Goal: Task Accomplishment & Management: Use online tool/utility

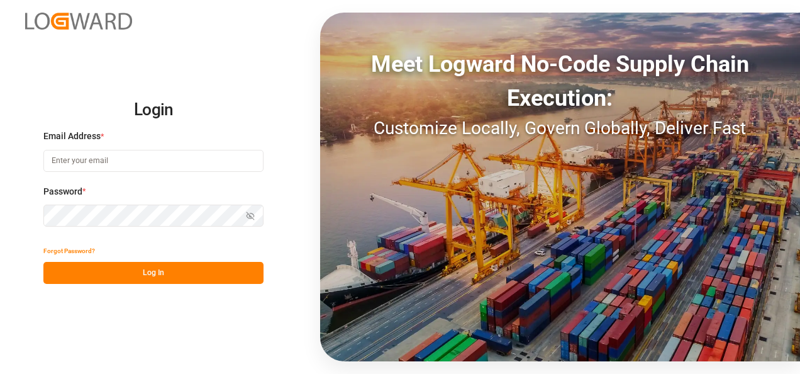
type input "[EMAIL_ADDRESS][DOMAIN_NAME]"
click at [159, 269] on button "Log In" at bounding box center [153, 273] width 220 height 22
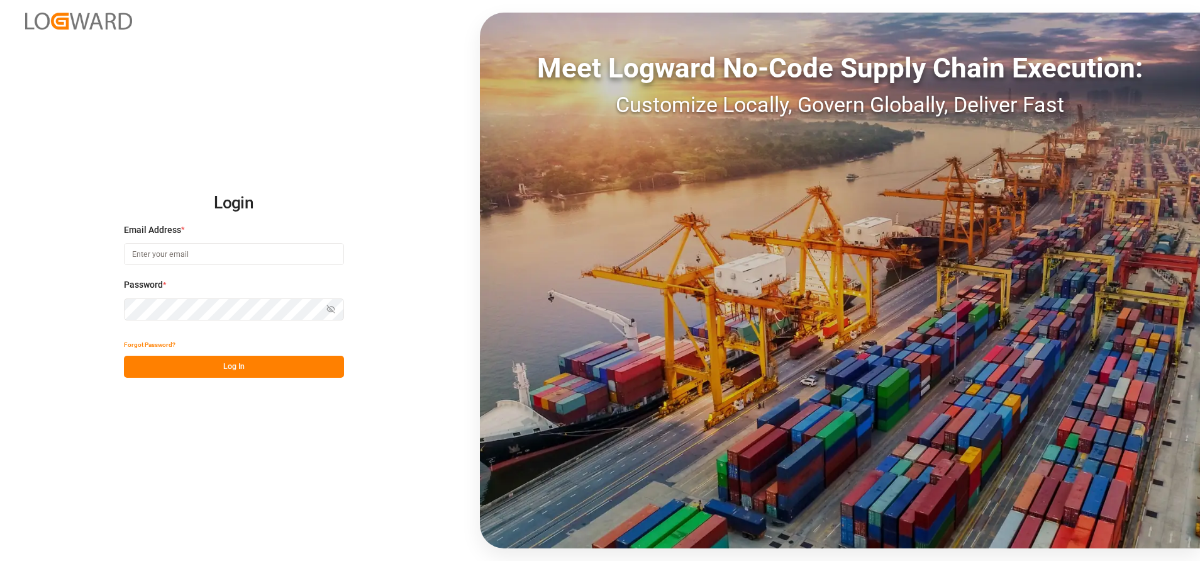
type input "[EMAIL_ADDRESS][DOMAIN_NAME]"
click at [274, 376] on button "Log In" at bounding box center [234, 366] width 220 height 22
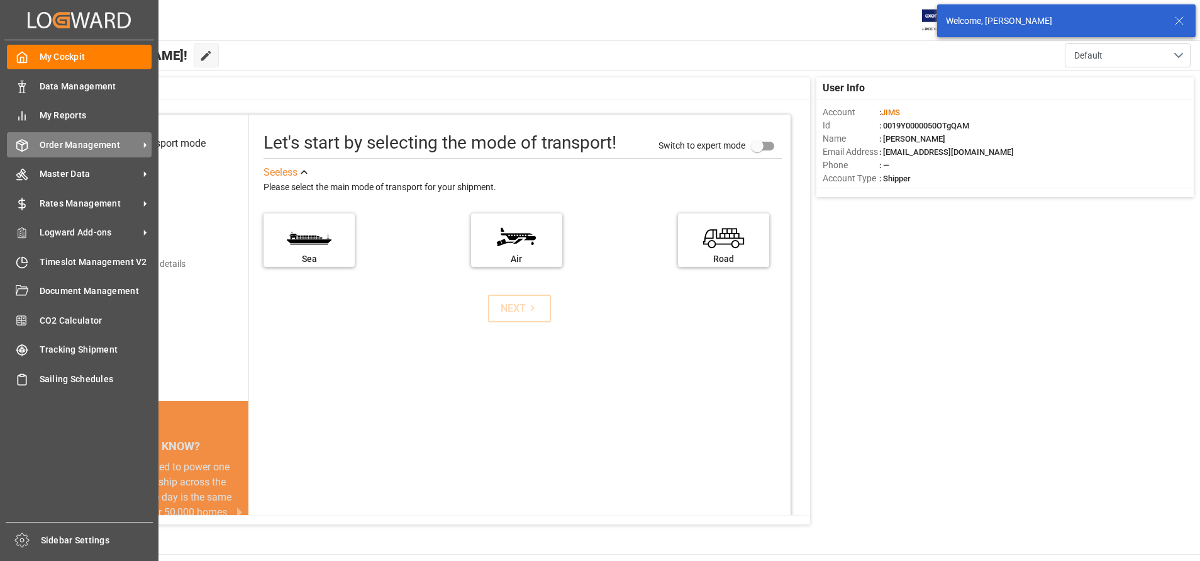
click at [45, 145] on span "Order Management" at bounding box center [89, 144] width 99 height 13
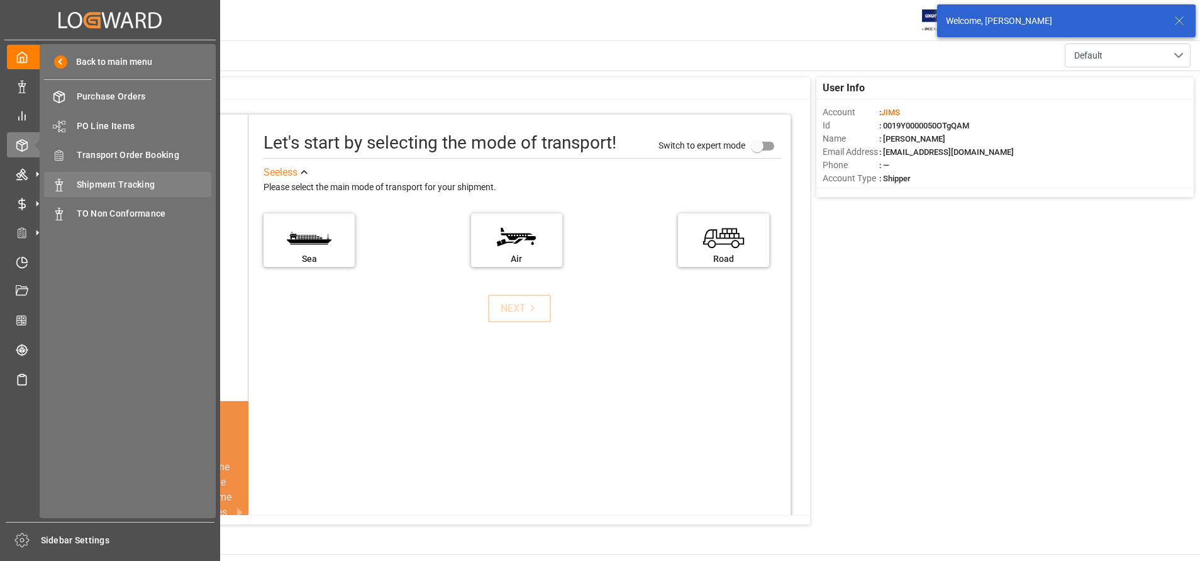
click at [194, 176] on div "Shipment Tracking Shipment Tracking" at bounding box center [127, 184] width 167 height 25
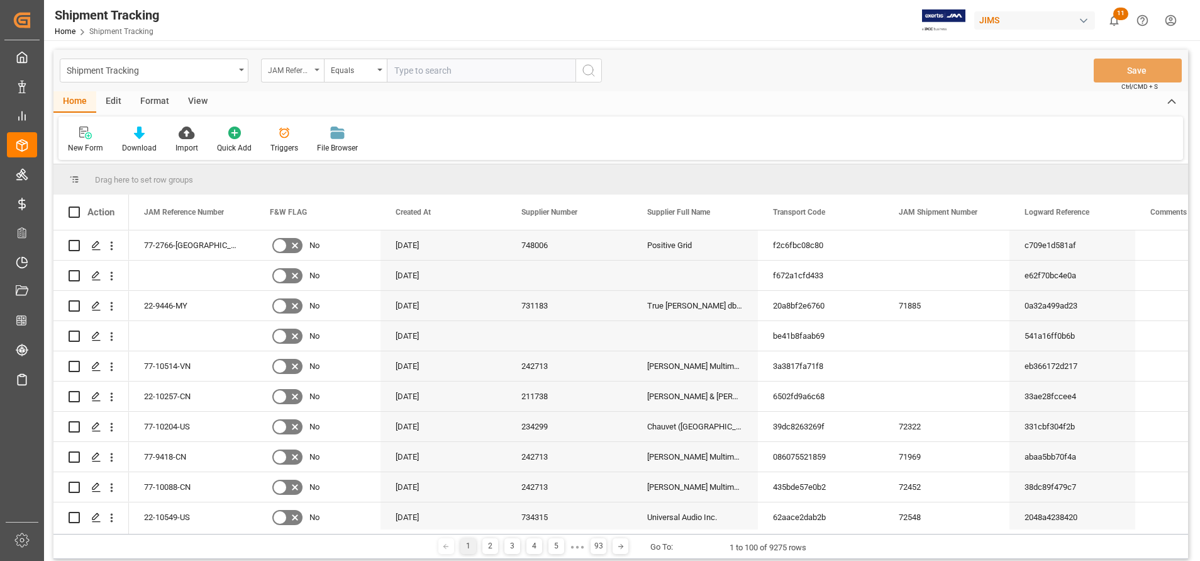
click at [299, 80] on div "JAM Reference Number" at bounding box center [292, 71] width 63 height 24
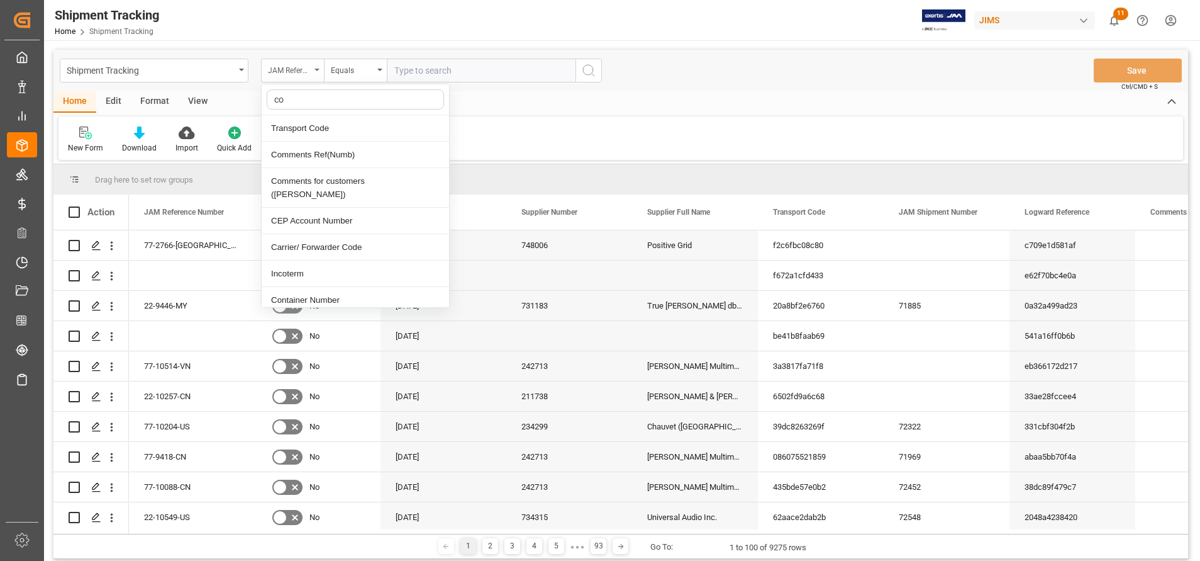
type input "con"
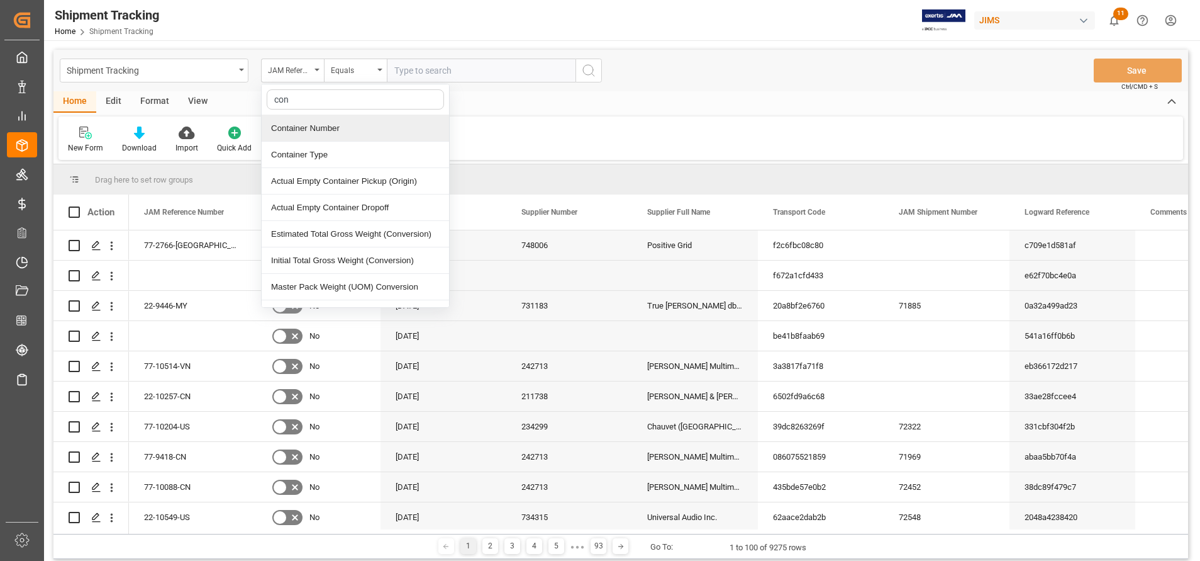
click at [328, 133] on div "Container Number" at bounding box center [355, 128] width 187 height 26
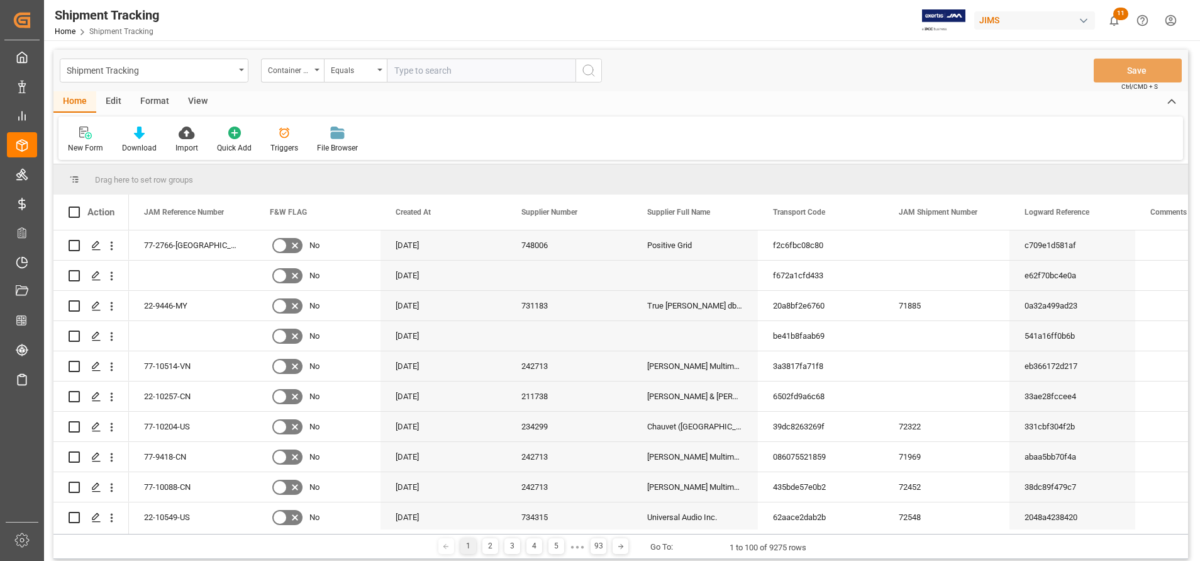
click at [469, 76] on input "text" at bounding box center [481, 71] width 189 height 24
paste input "22-10466-CN"
type input "22-10466-CN"
click at [586, 74] on icon "search button" at bounding box center [588, 70] width 15 height 15
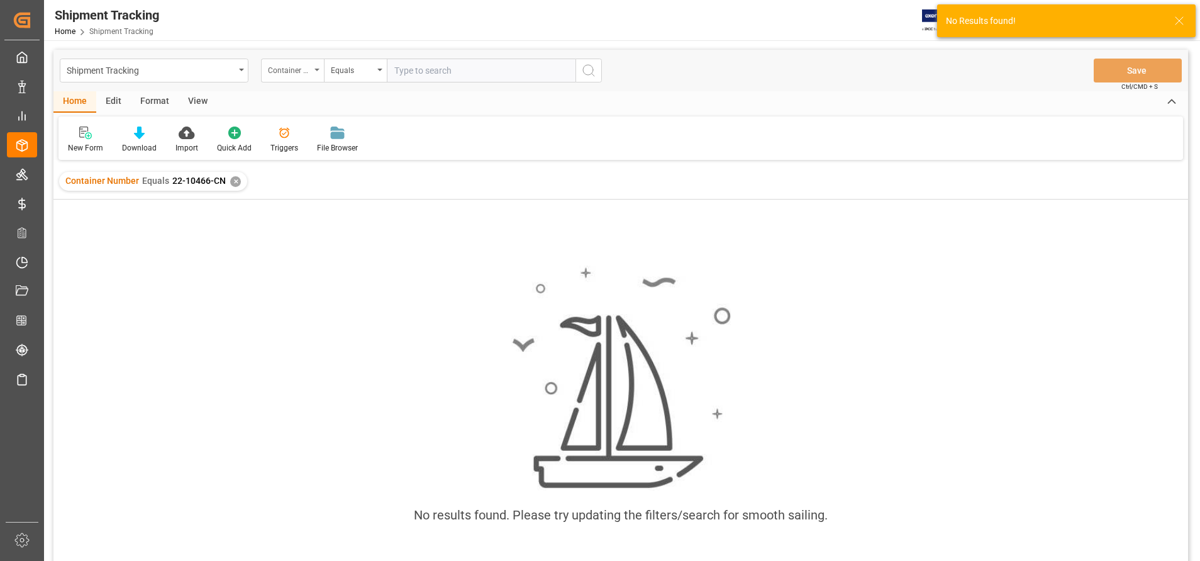
click at [300, 70] on div "Container Number" at bounding box center [289, 69] width 43 height 14
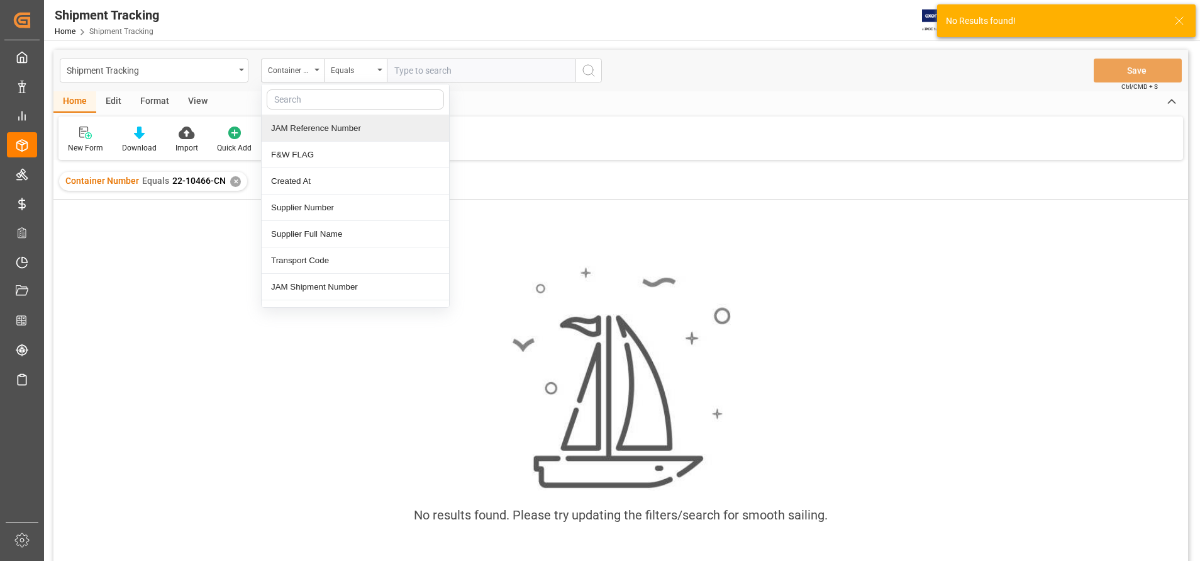
click at [321, 140] on div "JAM Reference Number" at bounding box center [355, 128] width 187 height 26
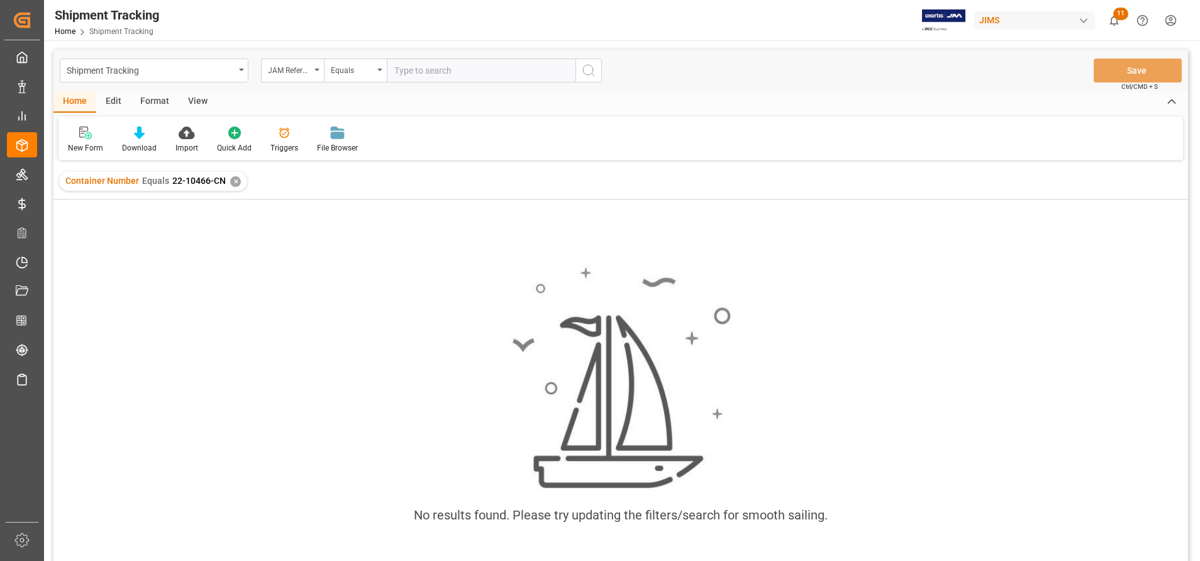
click at [471, 73] on input "text" at bounding box center [481, 71] width 189 height 24
paste input "22-10466-CN"
type input "22-10466-CN"
click at [583, 69] on circle "search button" at bounding box center [588, 70] width 10 height 10
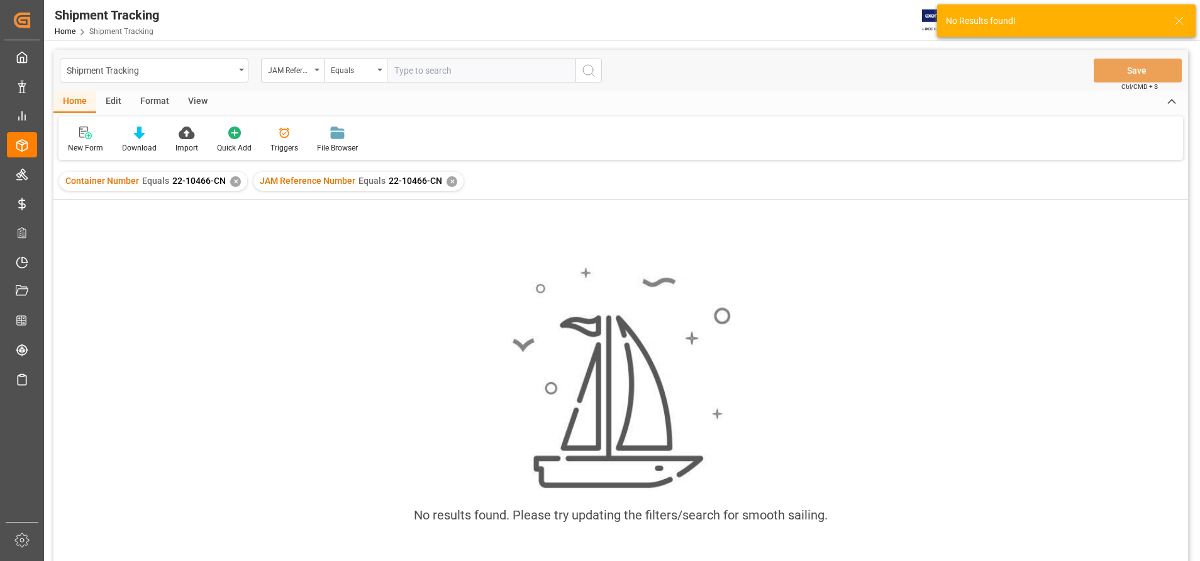
click at [232, 185] on div "✕" at bounding box center [235, 181] width 11 height 11
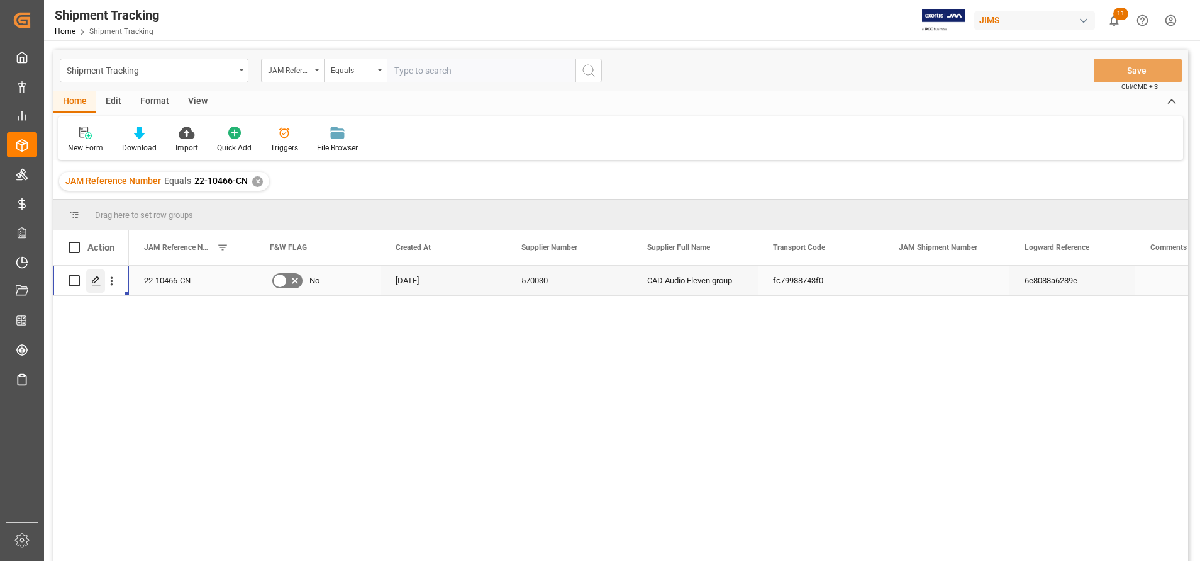
click at [100, 276] on icon "Press SPACE to select this row." at bounding box center [96, 281] width 10 height 10
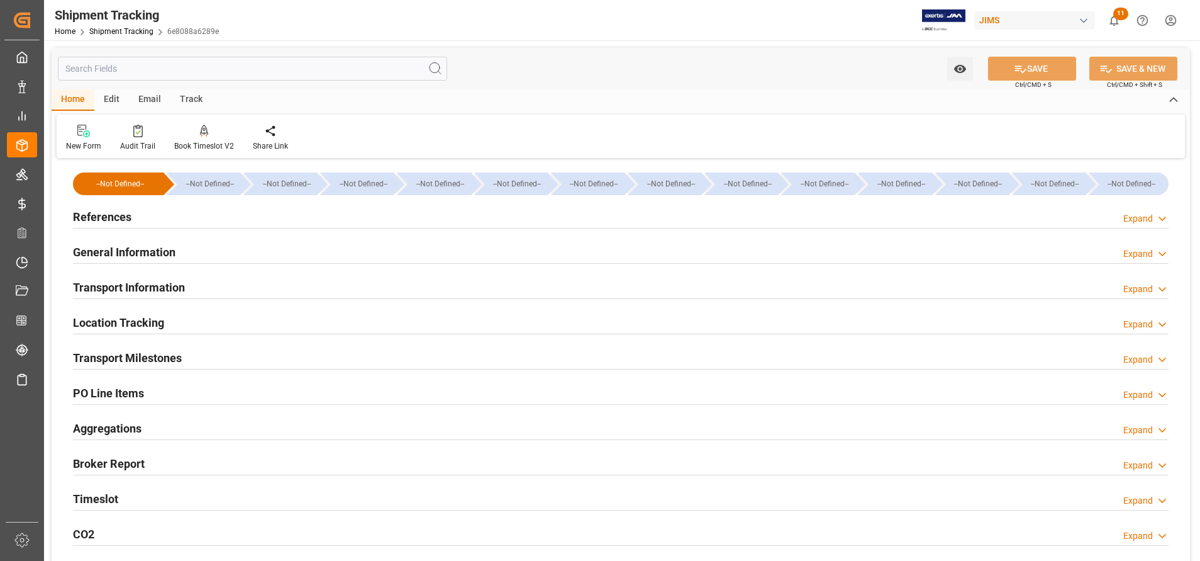
click at [106, 218] on h2 "References" at bounding box center [102, 216] width 59 height 17
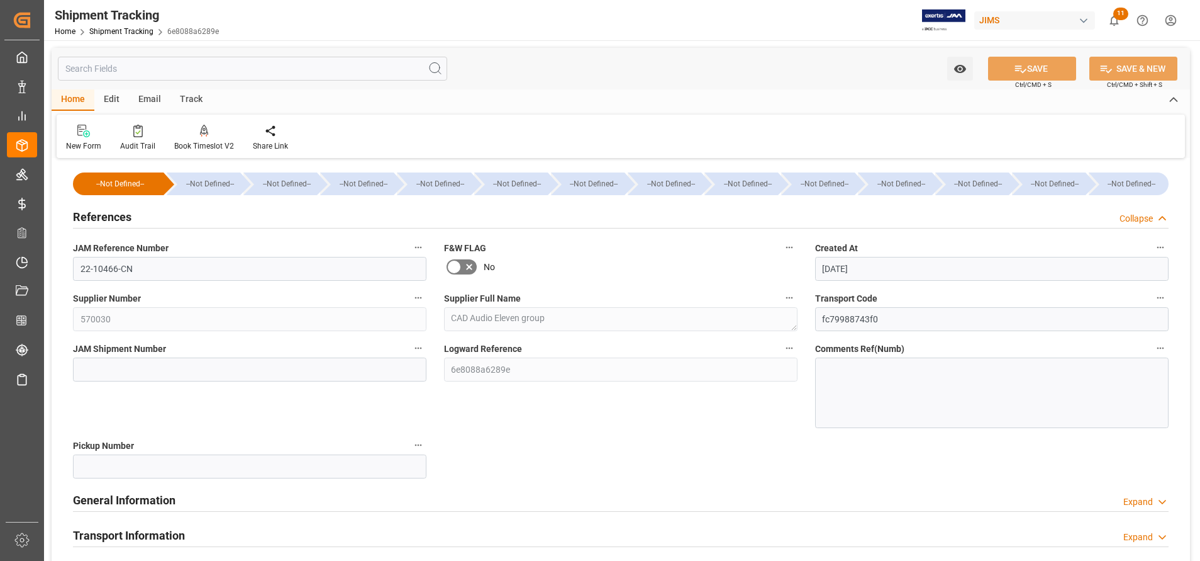
click at [106, 218] on h2 "References" at bounding box center [102, 216] width 59 height 17
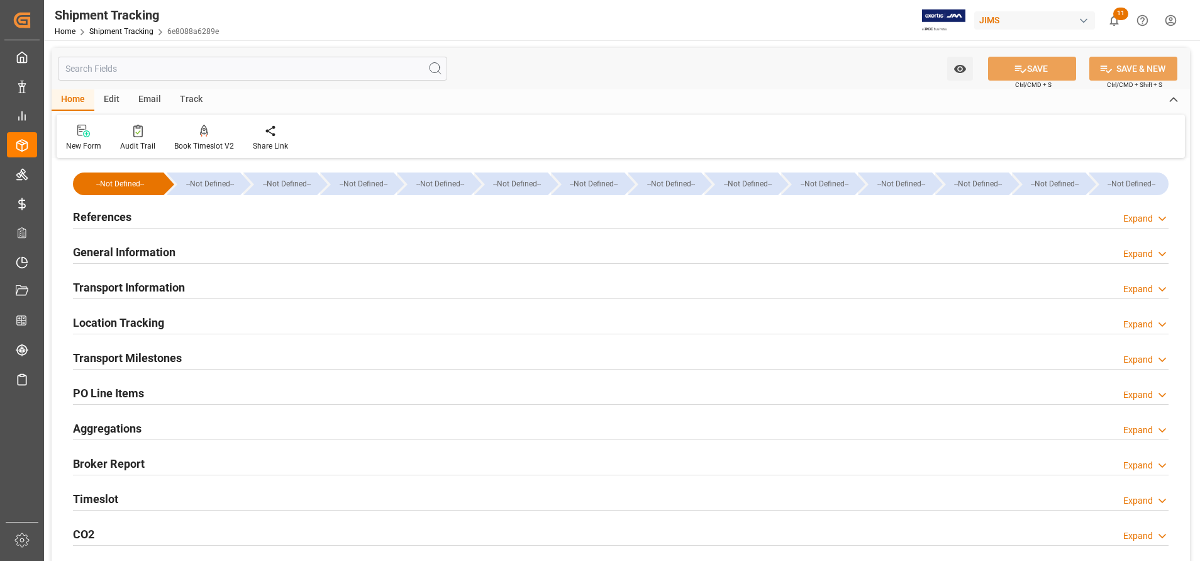
click at [123, 243] on h2 "General Information" at bounding box center [124, 251] width 103 height 17
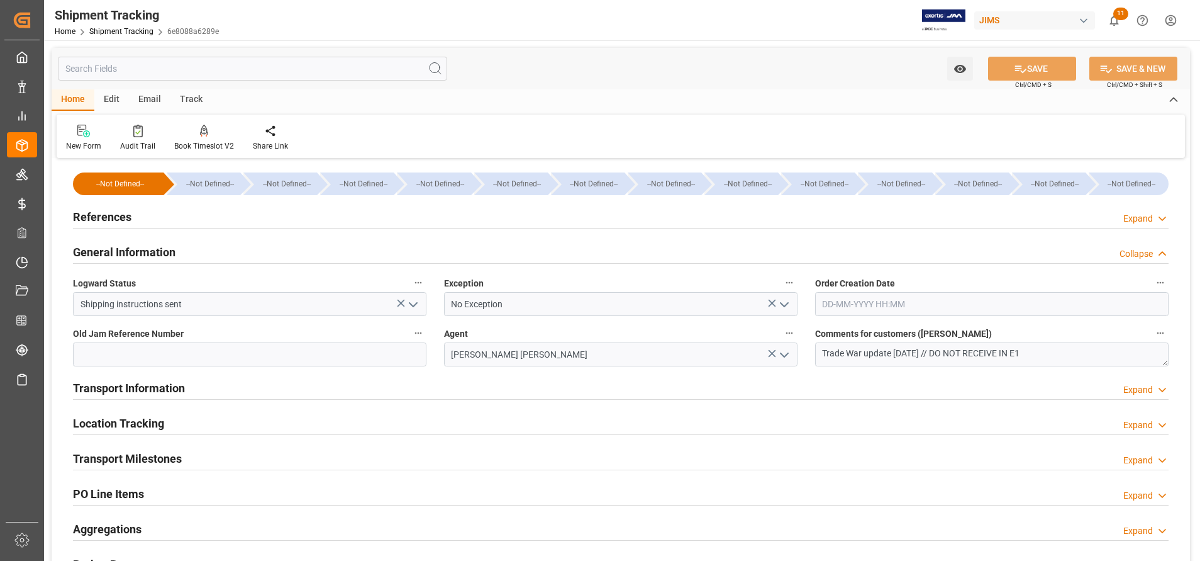
click at [123, 243] on h2 "General Information" at bounding box center [124, 251] width 103 height 17
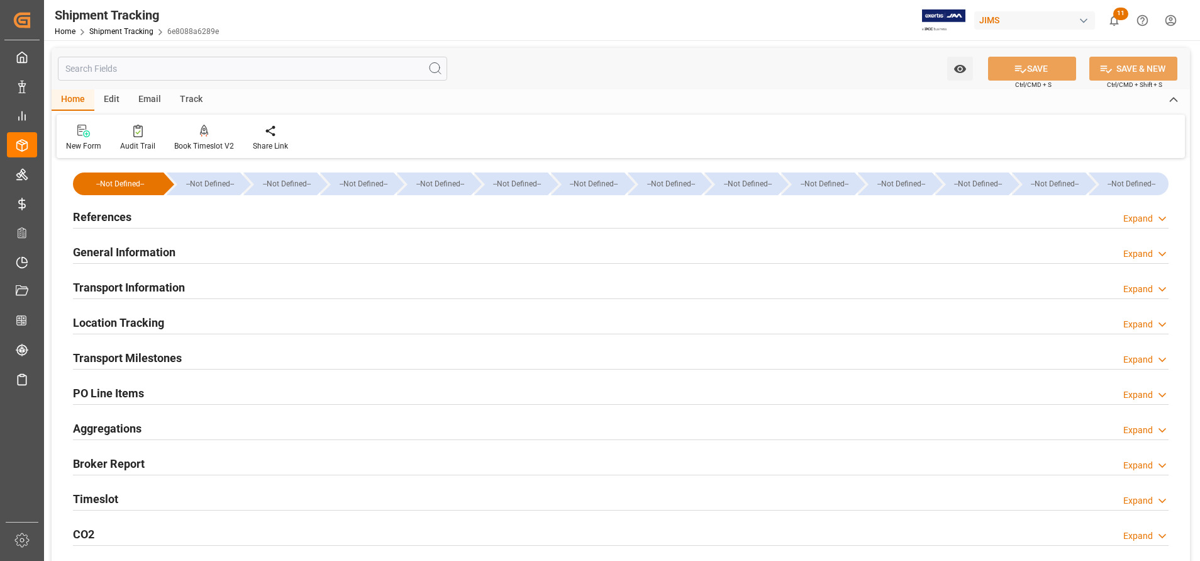
click at [142, 291] on h2 "Transport Information" at bounding box center [129, 287] width 112 height 17
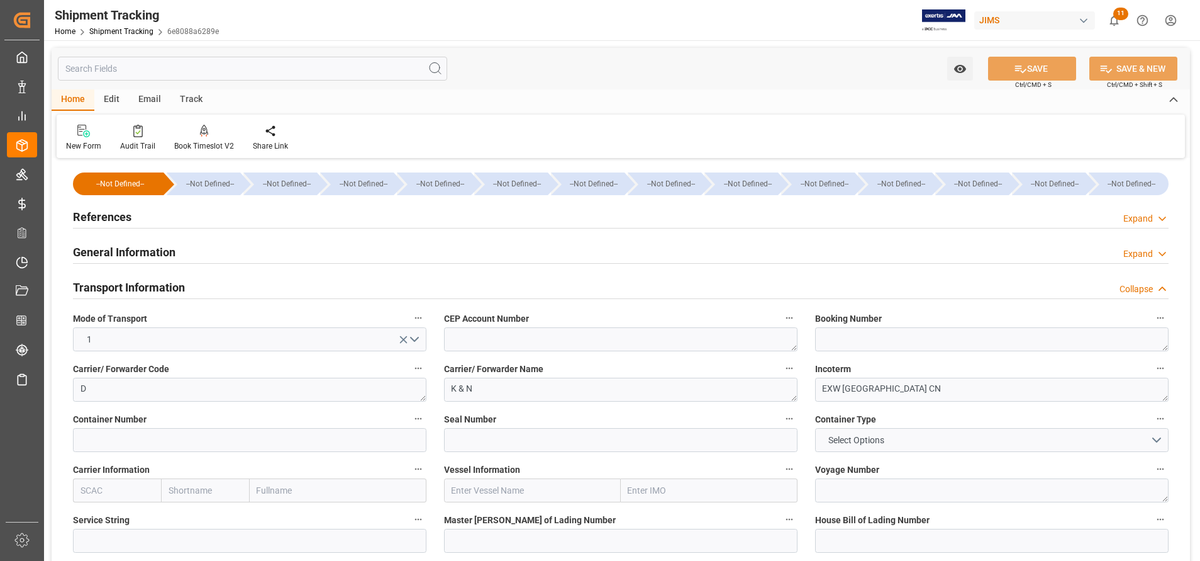
click at [143, 290] on h2 "Transport Information" at bounding box center [129, 287] width 112 height 17
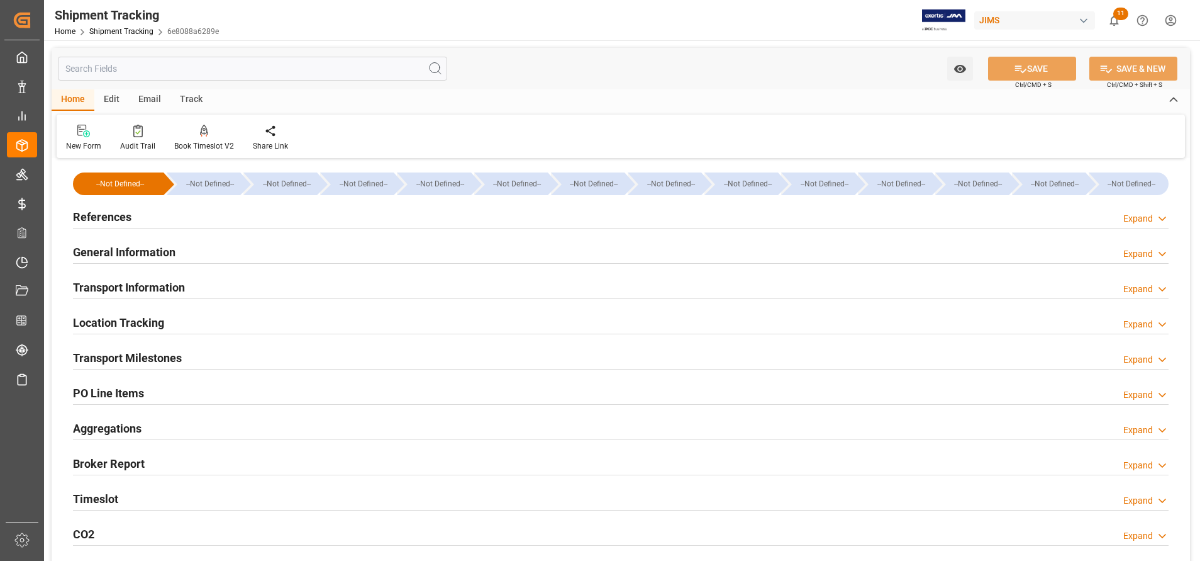
click at [152, 315] on h2 "Location Tracking" at bounding box center [118, 322] width 91 height 17
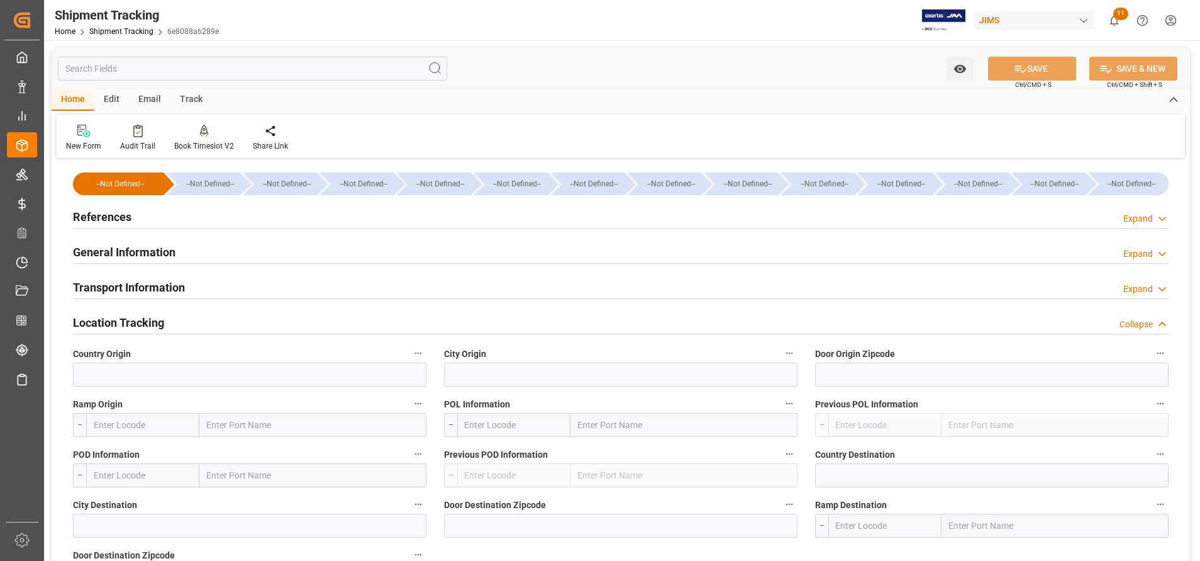
click at [152, 315] on h2 "Location Tracking" at bounding box center [118, 322] width 91 height 17
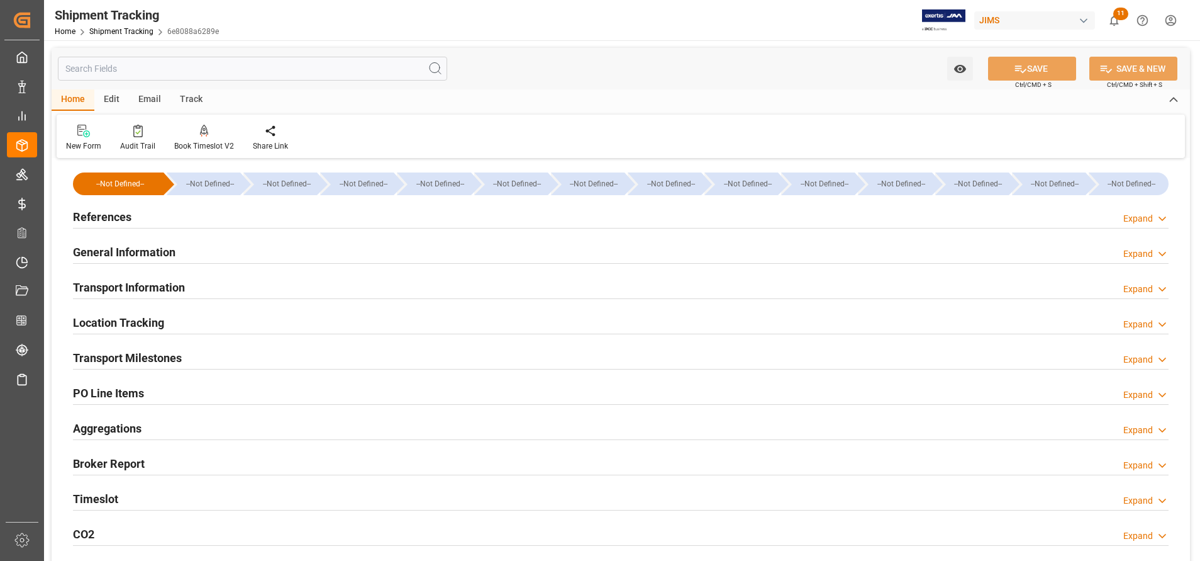
click at [169, 353] on h2 "Transport Milestones" at bounding box center [127, 357] width 109 height 17
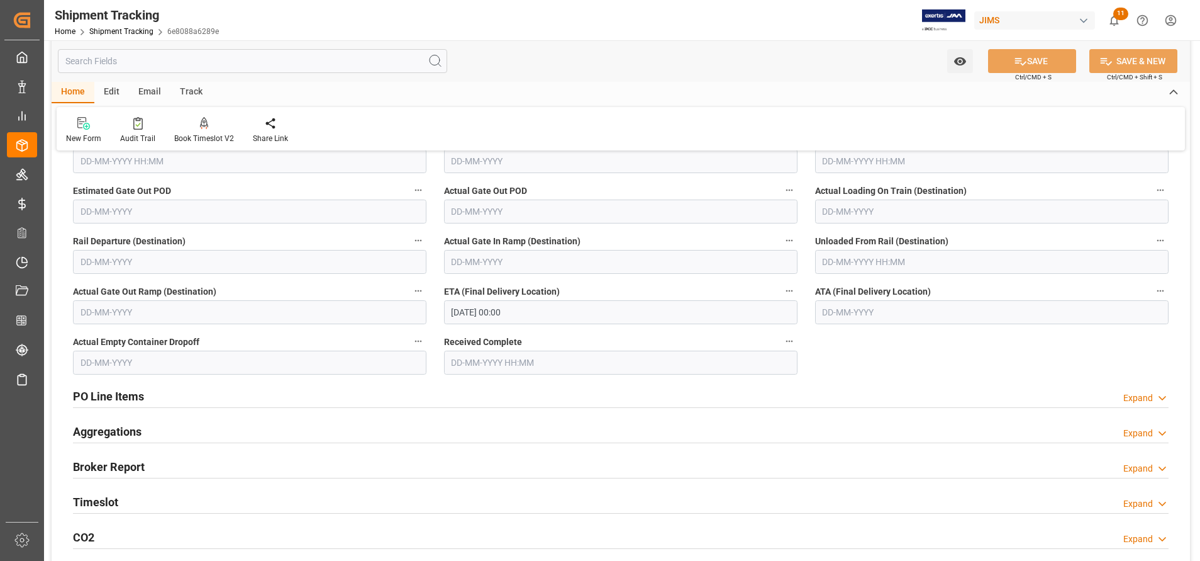
scroll to position [377, 0]
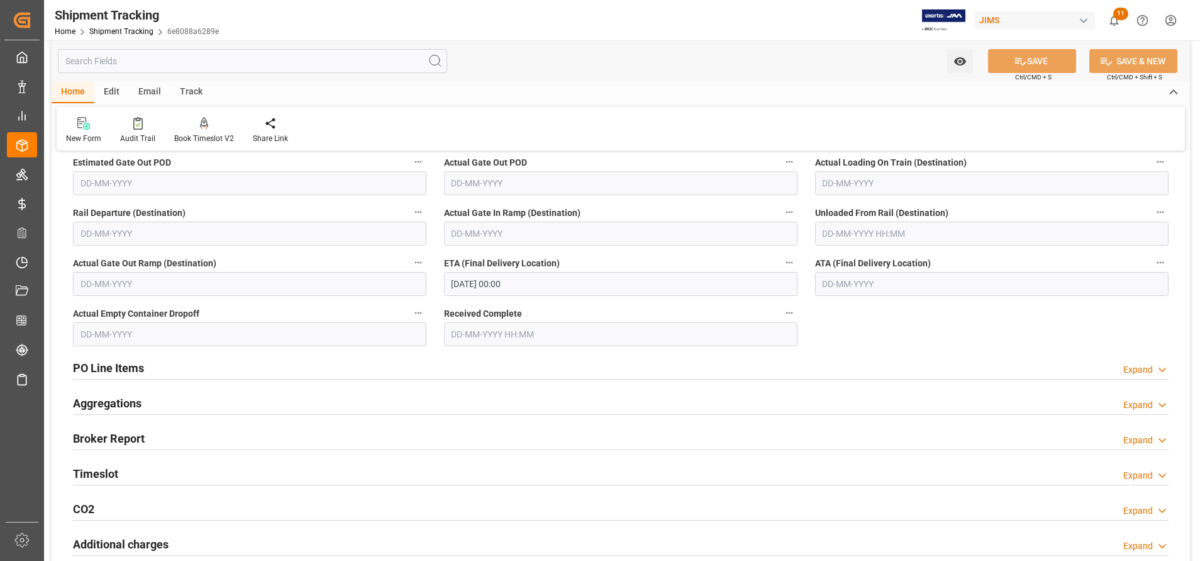
click at [130, 360] on h2 "PO Line Items" at bounding box center [108, 367] width 71 height 17
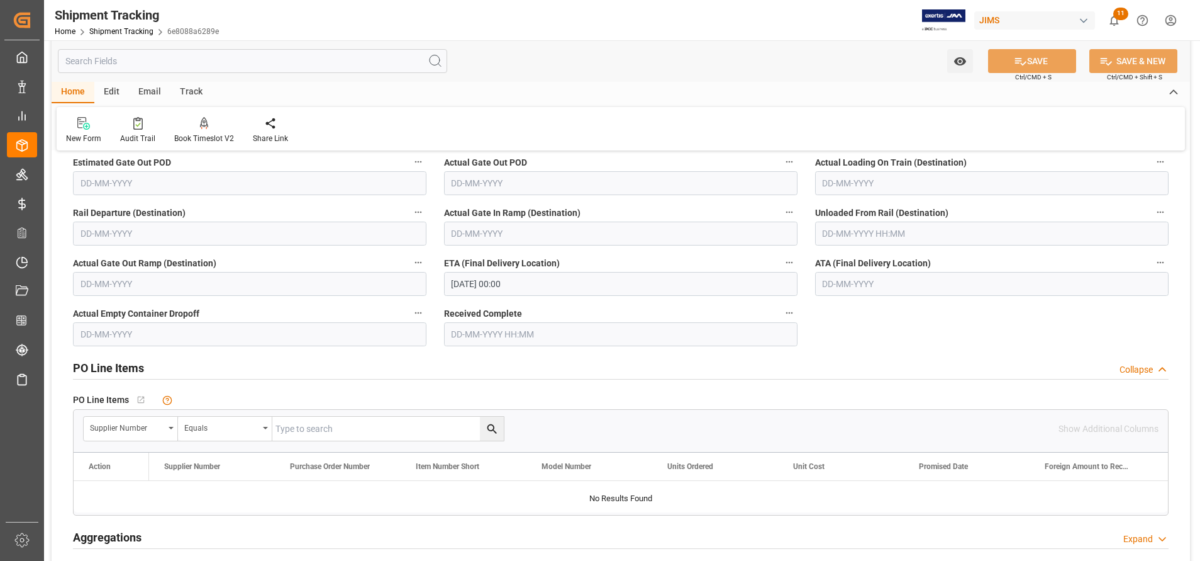
click at [130, 360] on h2 "PO Line Items" at bounding box center [108, 367] width 71 height 17
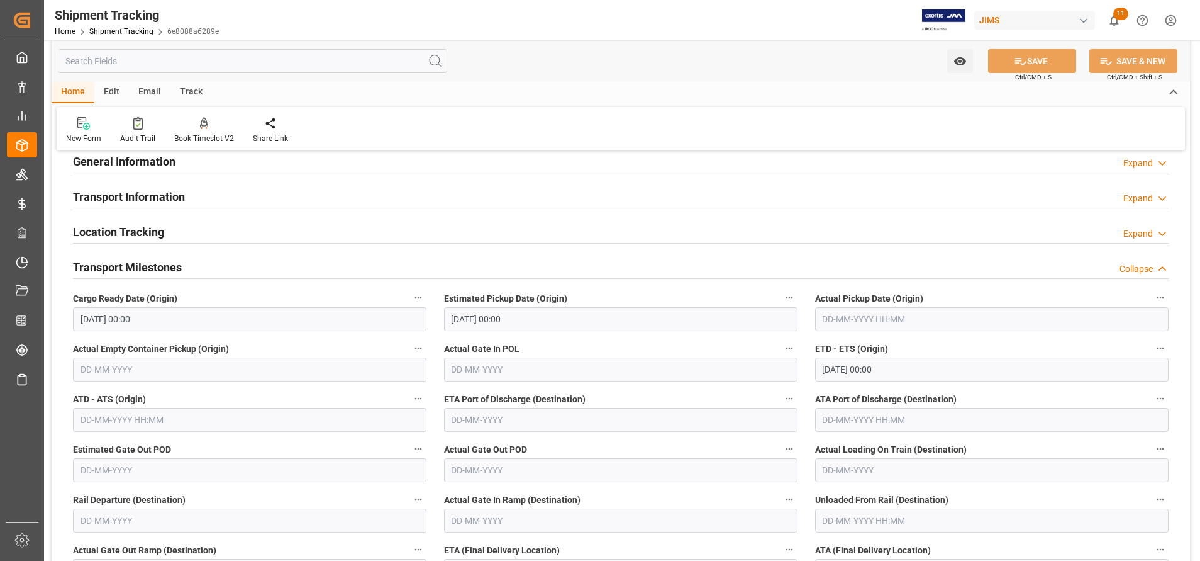
scroll to position [0, 0]
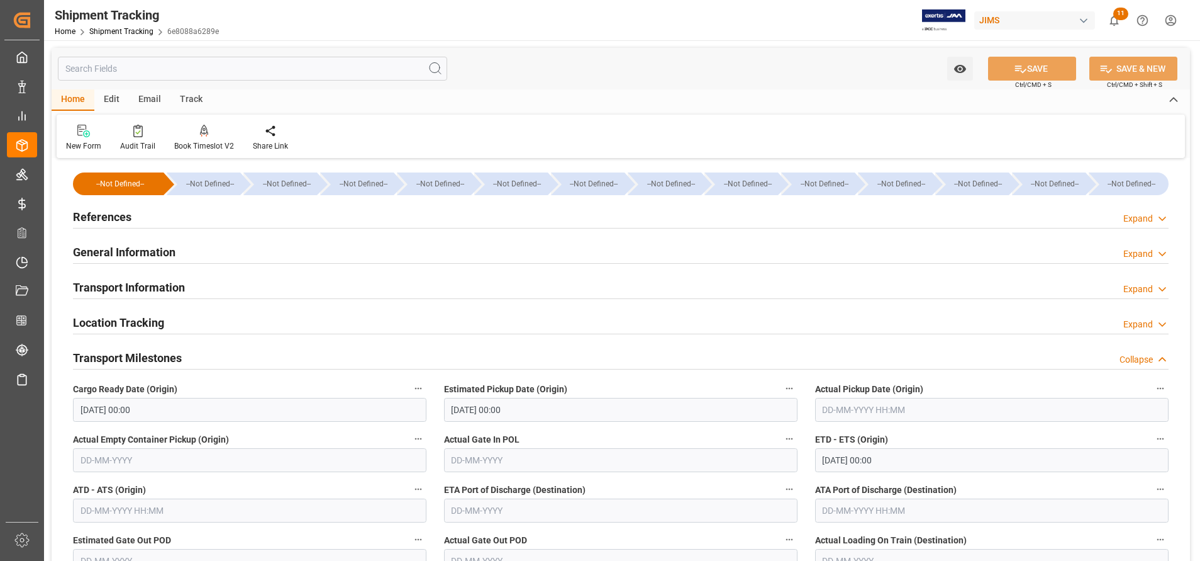
click at [170, 287] on h2 "Transport Information" at bounding box center [129, 287] width 112 height 17
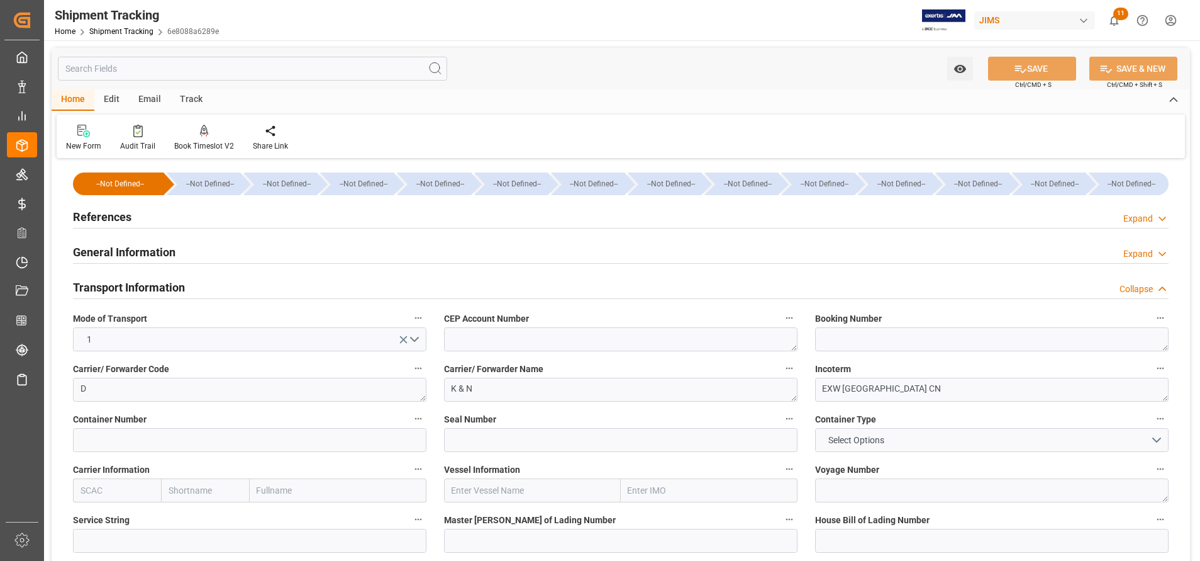
click at [152, 248] on h2 "General Information" at bounding box center [124, 251] width 103 height 17
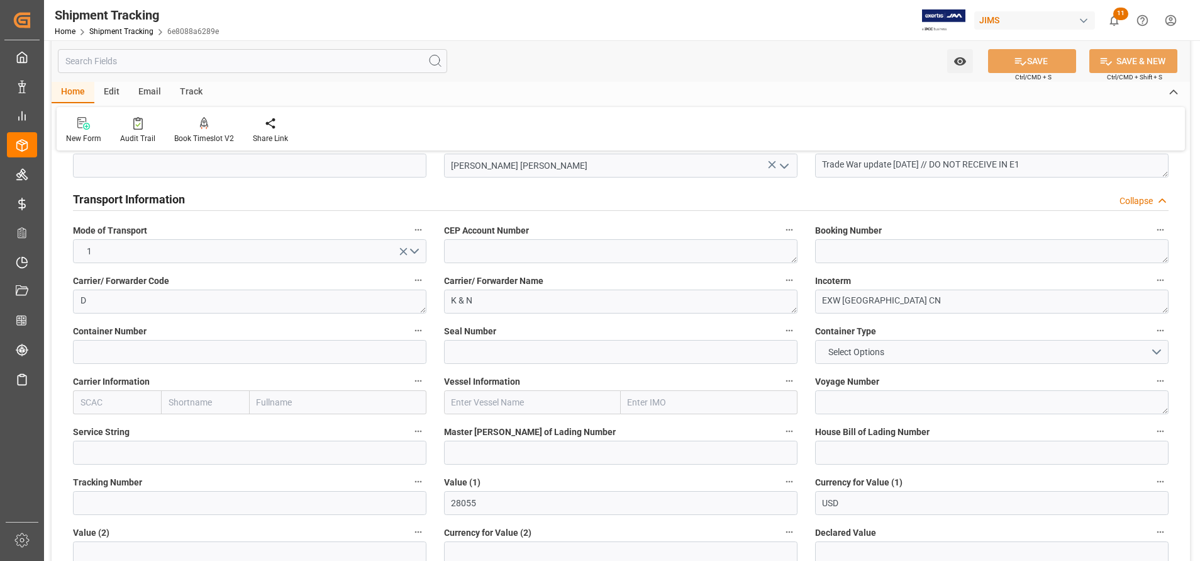
scroll to position [94, 0]
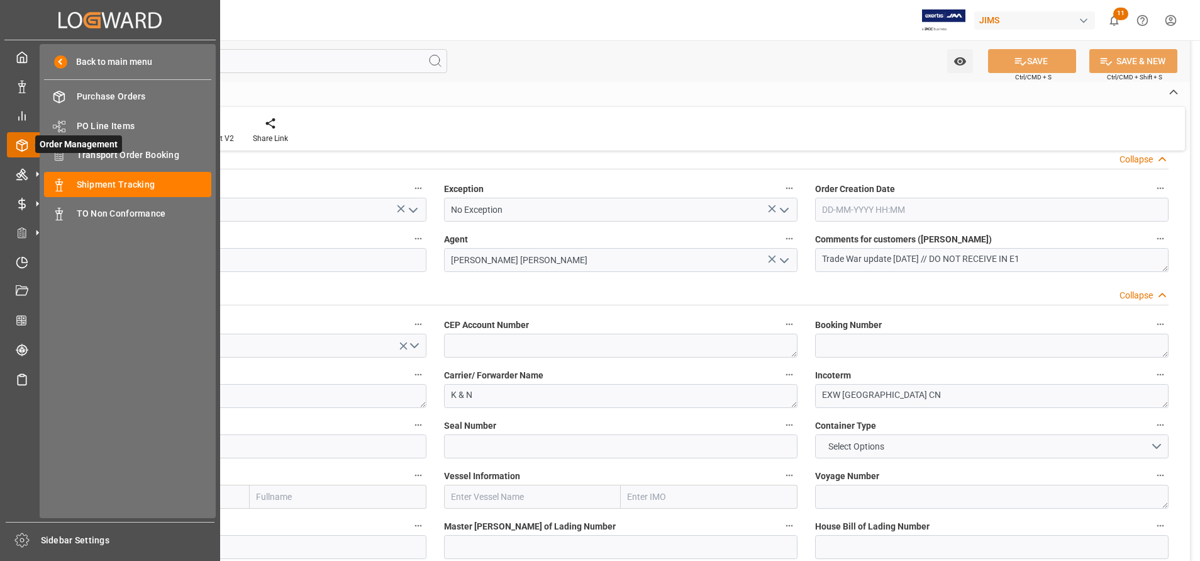
click at [28, 140] on icon at bounding box center [37, 144] width 26 height 26
click at [115, 190] on span "Shipment Tracking" at bounding box center [144, 184] width 135 height 13
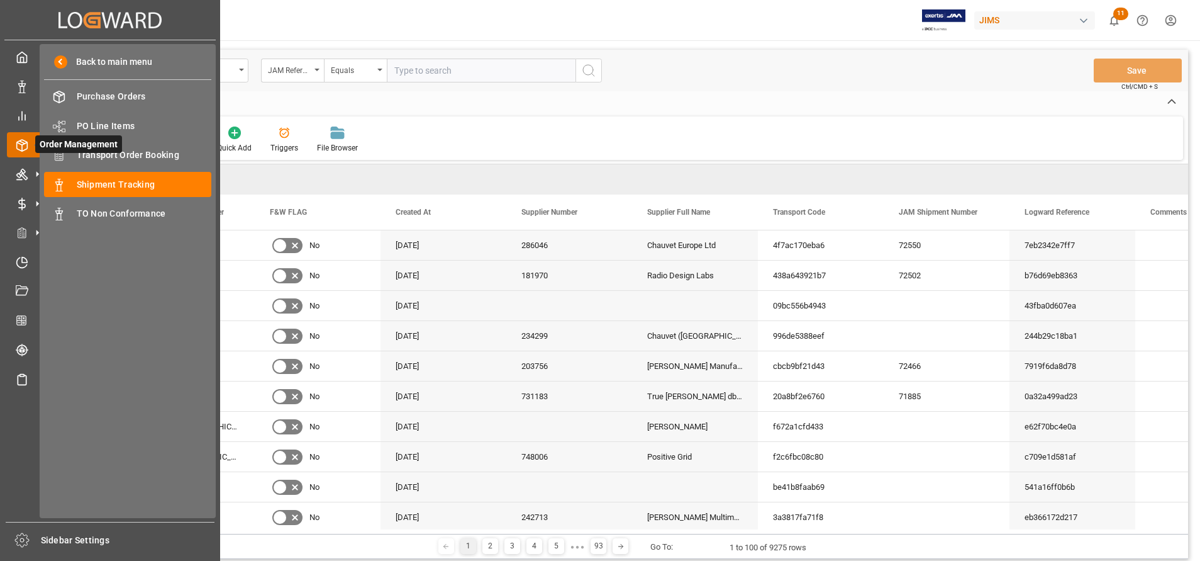
click at [17, 141] on icon at bounding box center [22, 145] width 13 height 13
click at [128, 160] on span "Transport Order Booking" at bounding box center [144, 154] width 135 height 13
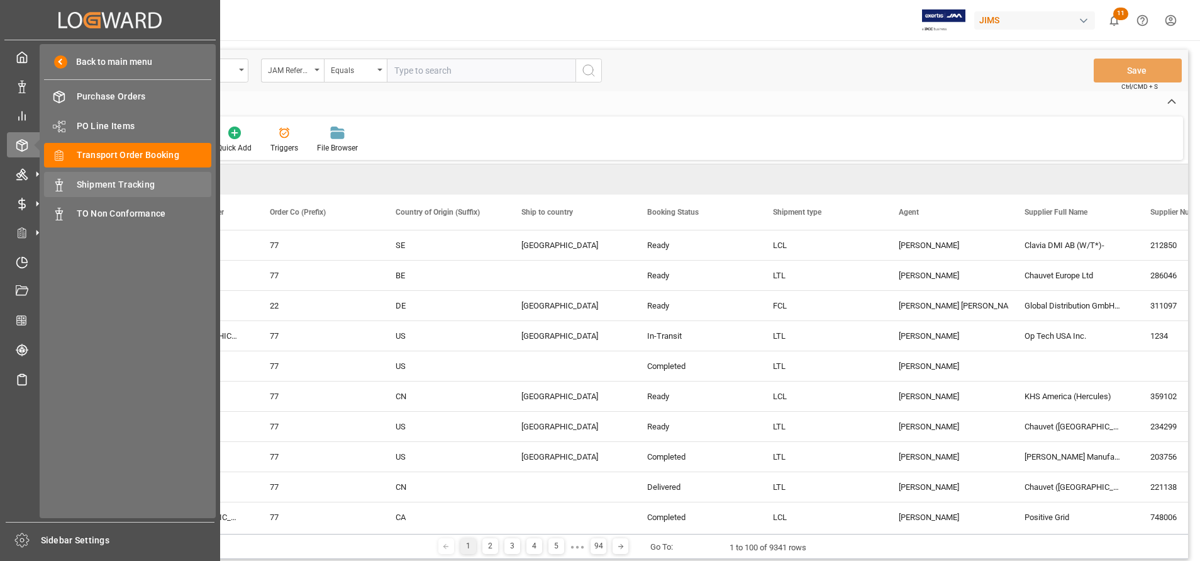
click at [132, 187] on span "Shipment Tracking" at bounding box center [144, 184] width 135 height 13
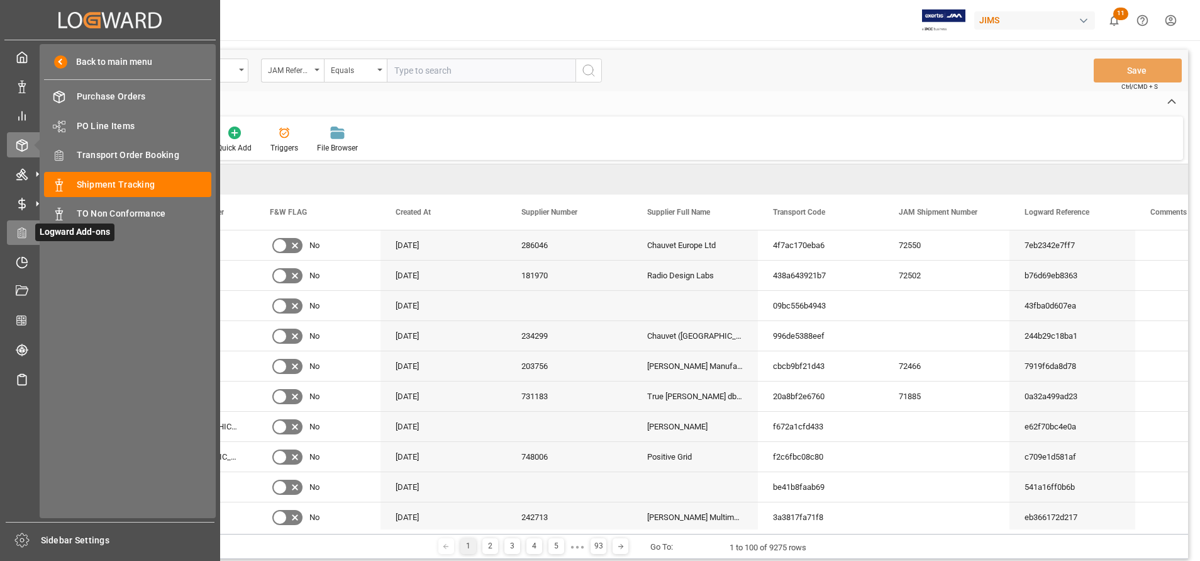
click at [20, 237] on icon at bounding box center [22, 232] width 13 height 13
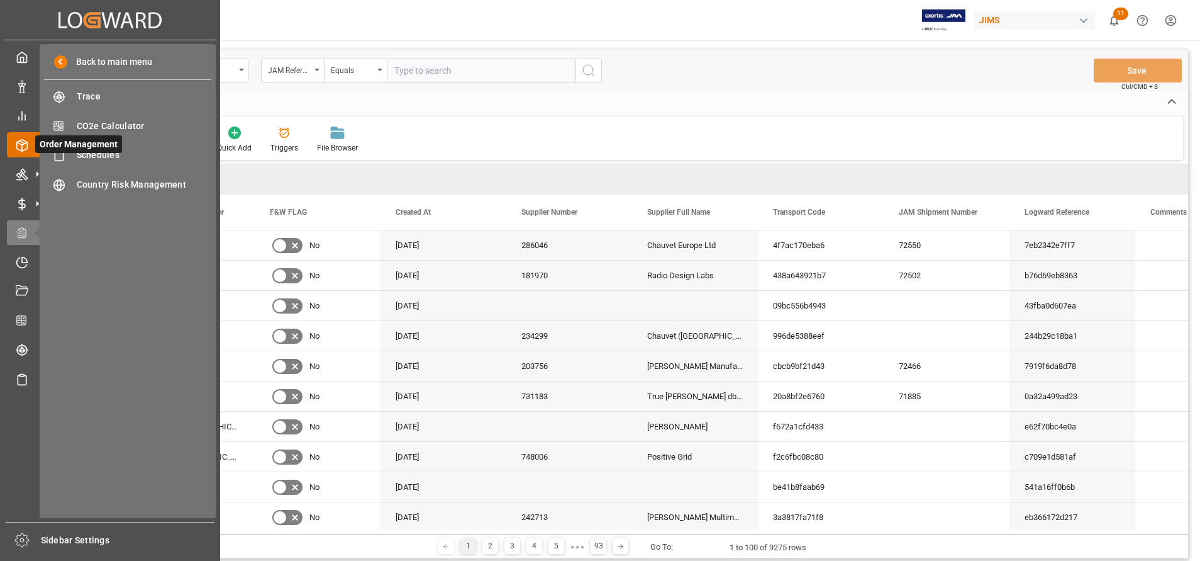
click at [18, 147] on icon at bounding box center [22, 145] width 13 height 13
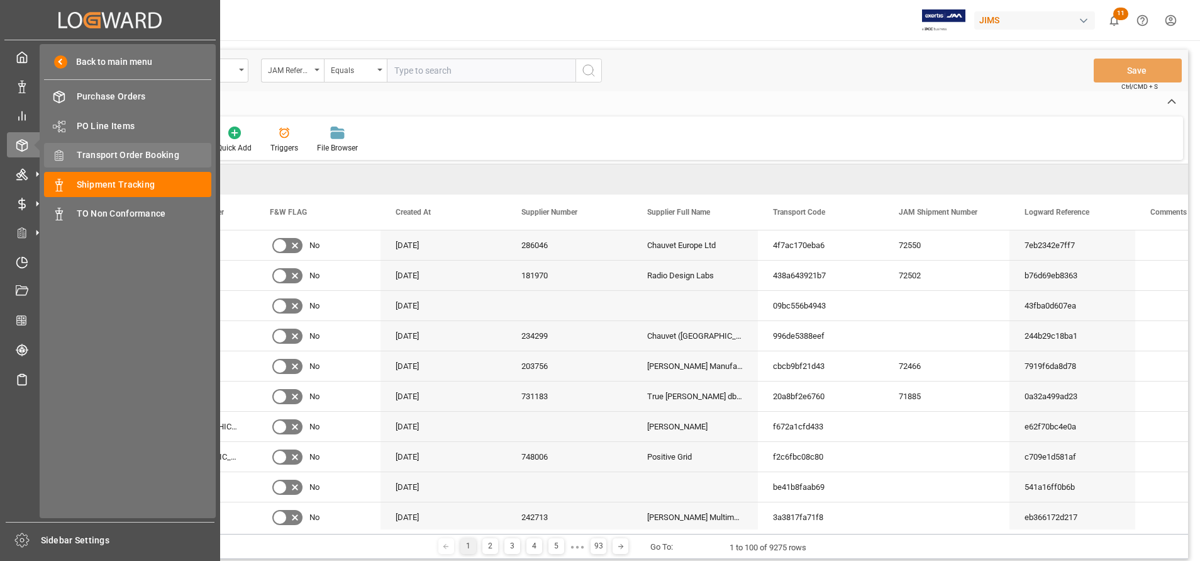
click at [123, 159] on span "Transport Order Booking" at bounding box center [144, 154] width 135 height 13
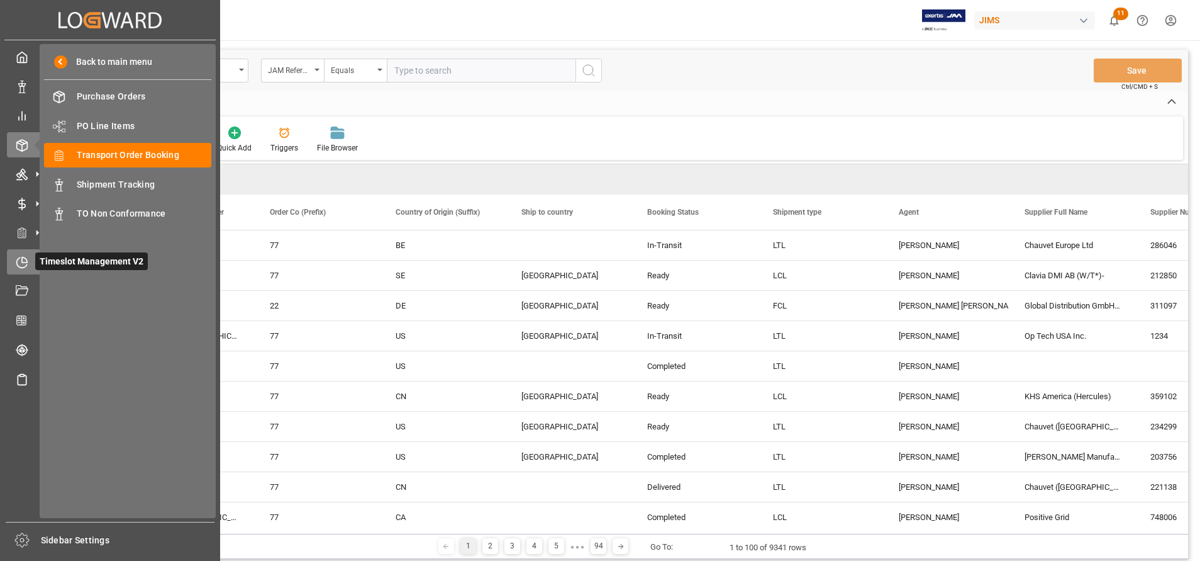
click at [24, 260] on icon at bounding box center [22, 262] width 13 height 13
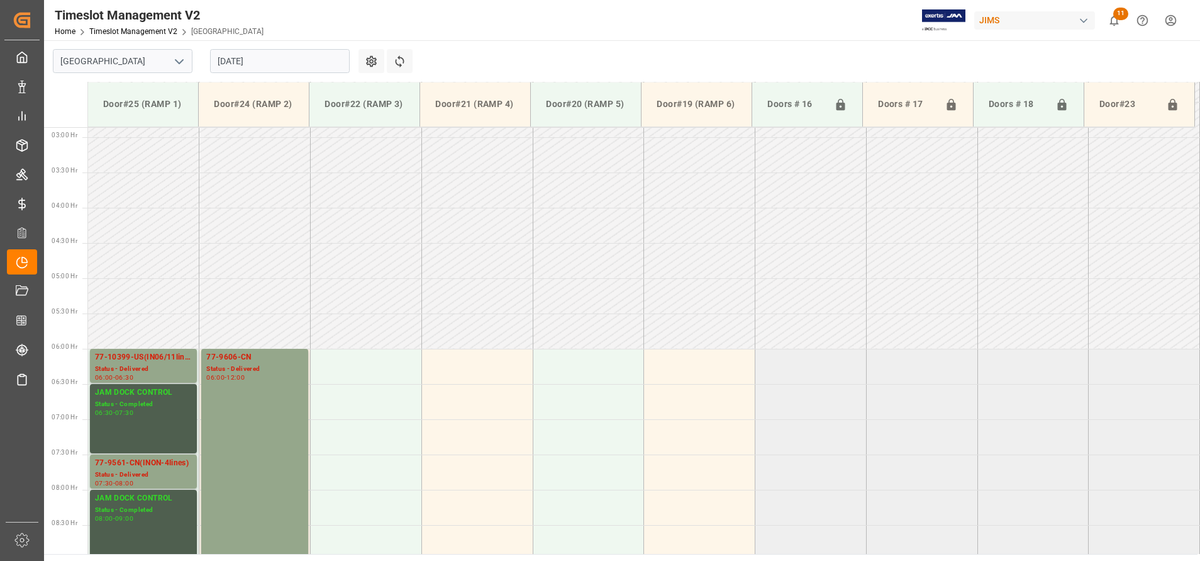
scroll to position [200, 0]
click at [174, 61] on icon "open menu" at bounding box center [179, 61] width 15 height 15
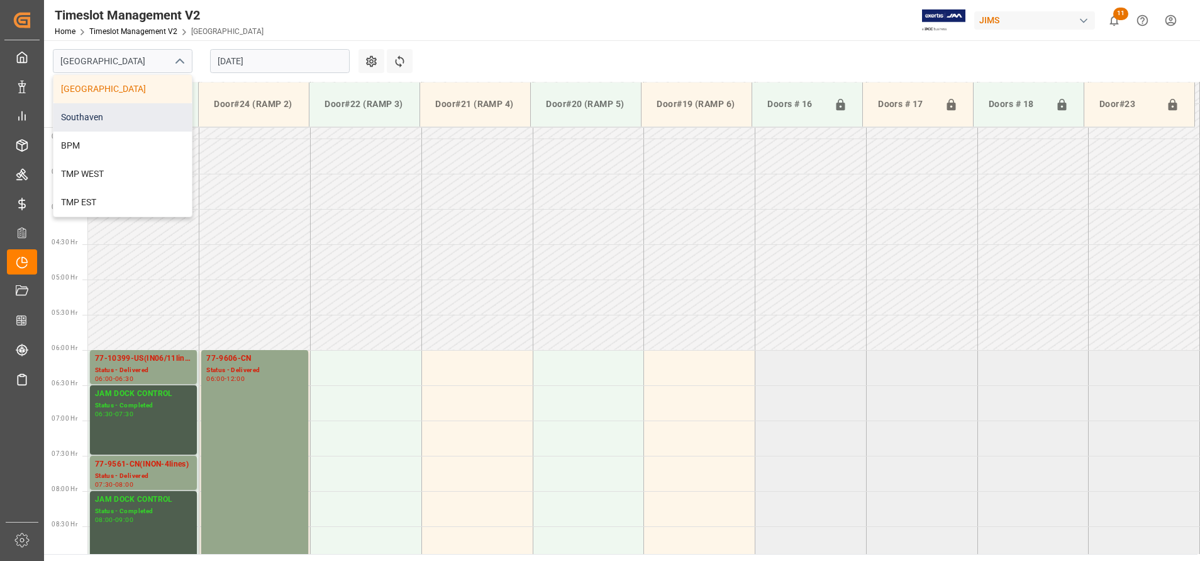
click at [140, 126] on div "Southaven" at bounding box center [122, 117] width 138 height 28
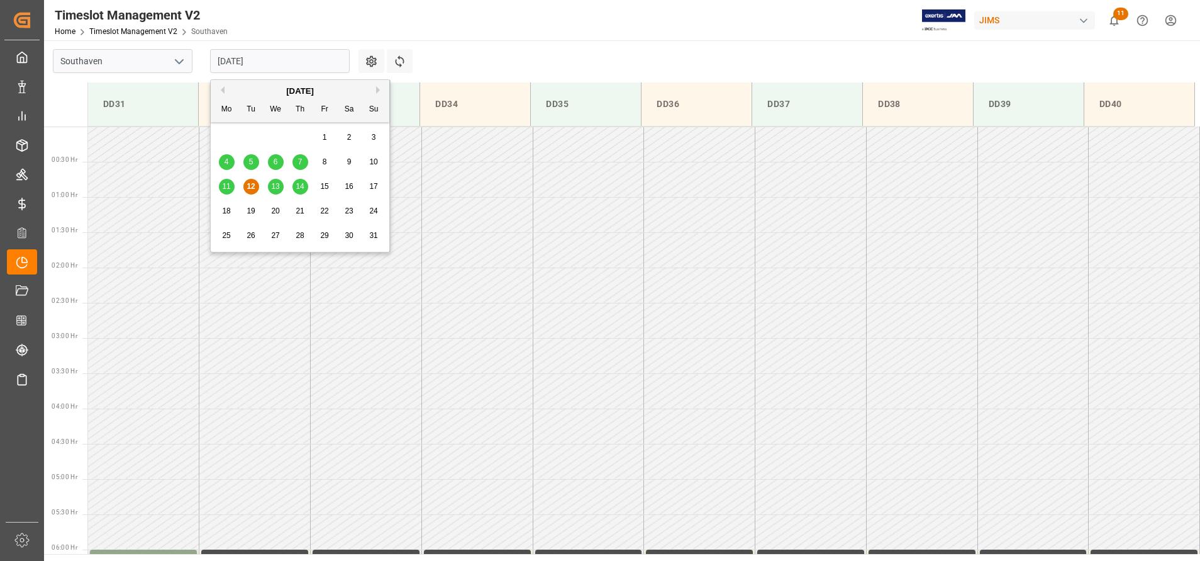
click at [313, 64] on input "[DATE]" at bounding box center [280, 61] width 140 height 24
click at [276, 180] on div "13" at bounding box center [276, 186] width 16 height 15
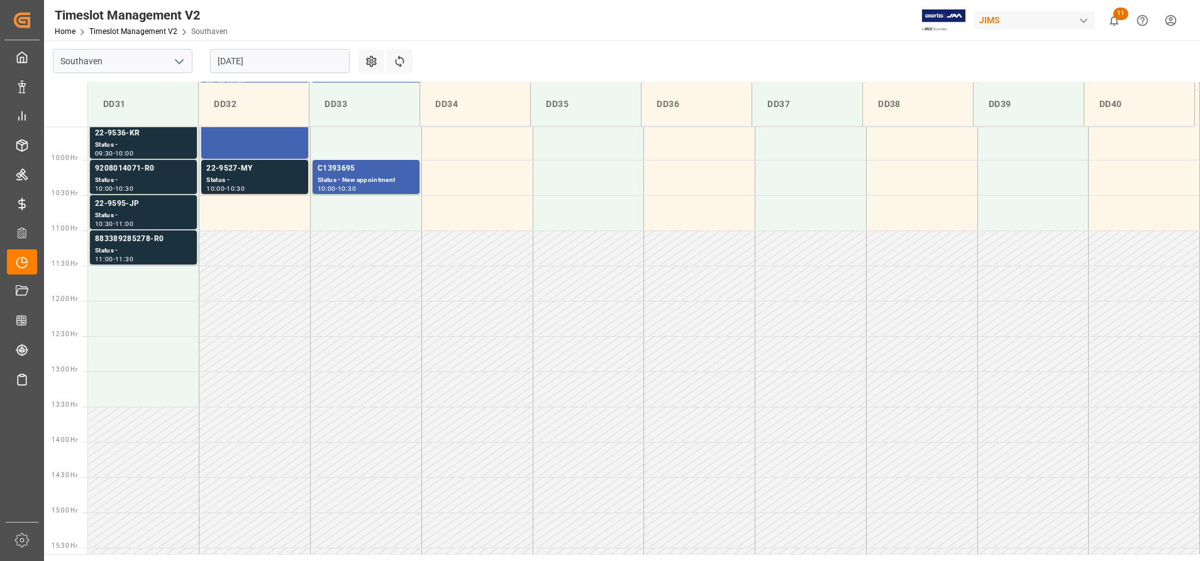
scroll to position [483, 0]
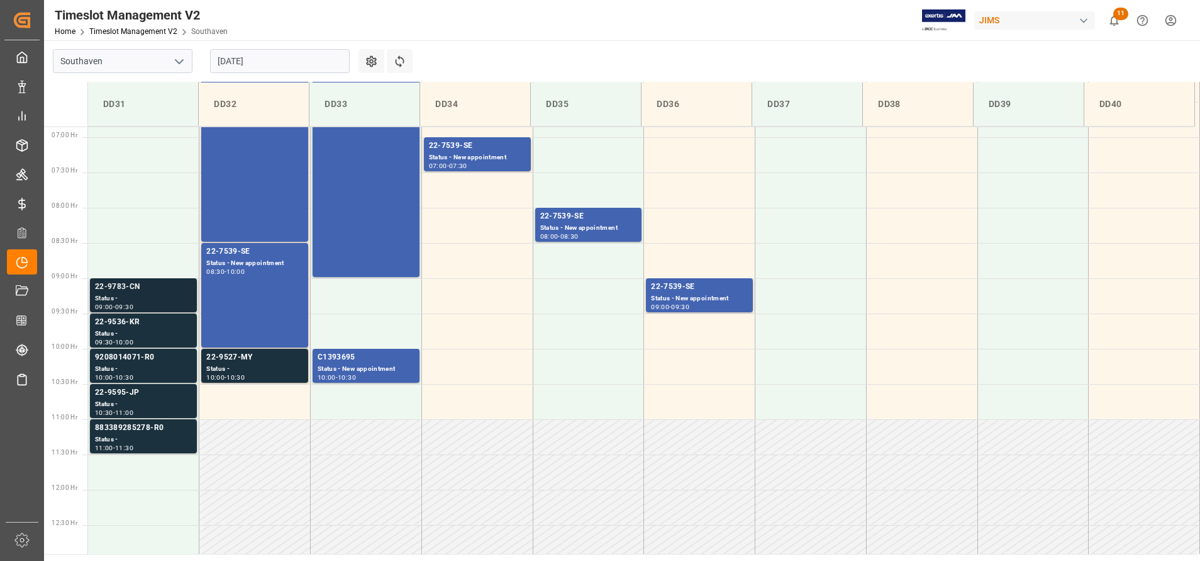
click at [125, 298] on div "Status -" at bounding box center [143, 298] width 97 height 11
click at [135, 393] on div "22-9595-JP" at bounding box center [143, 392] width 97 height 13
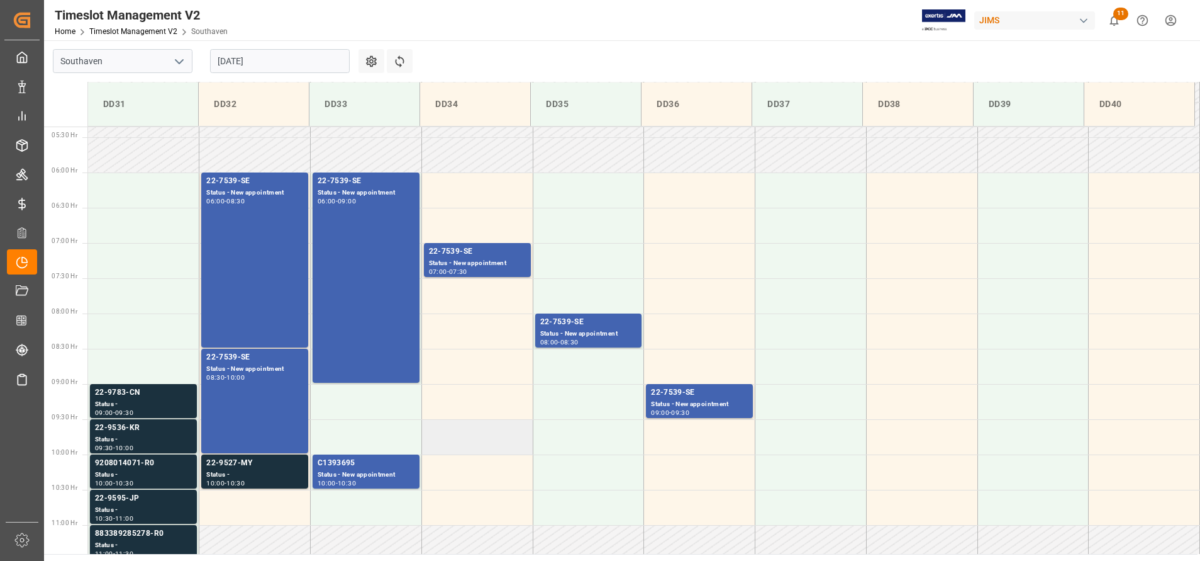
scroll to position [377, 0]
click at [263, 474] on div "Status -" at bounding box center [254, 474] width 97 height 11
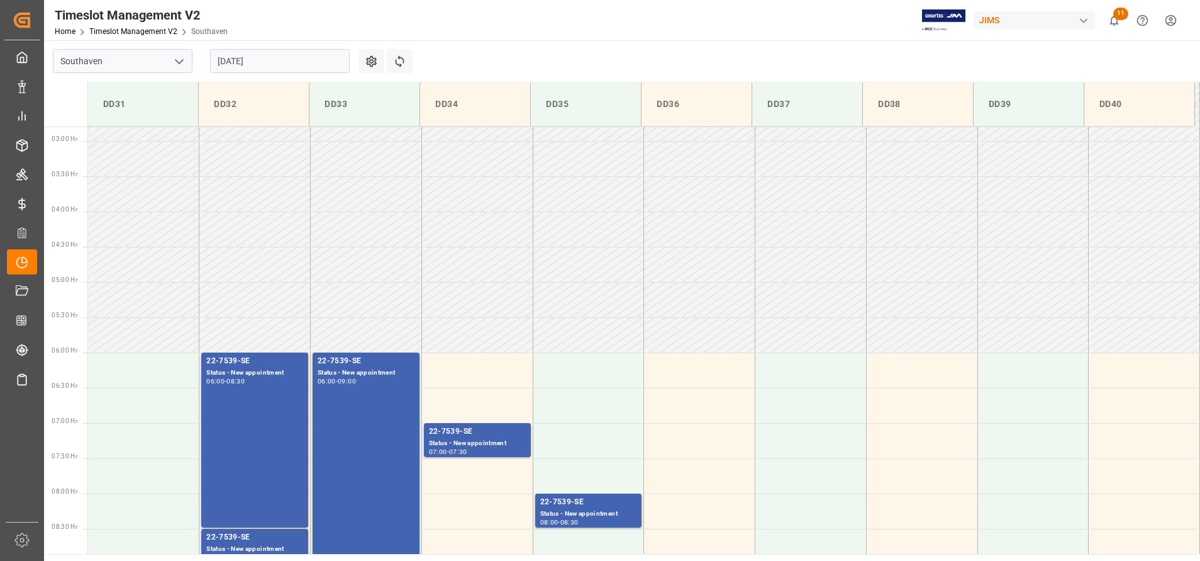
scroll to position [189, 0]
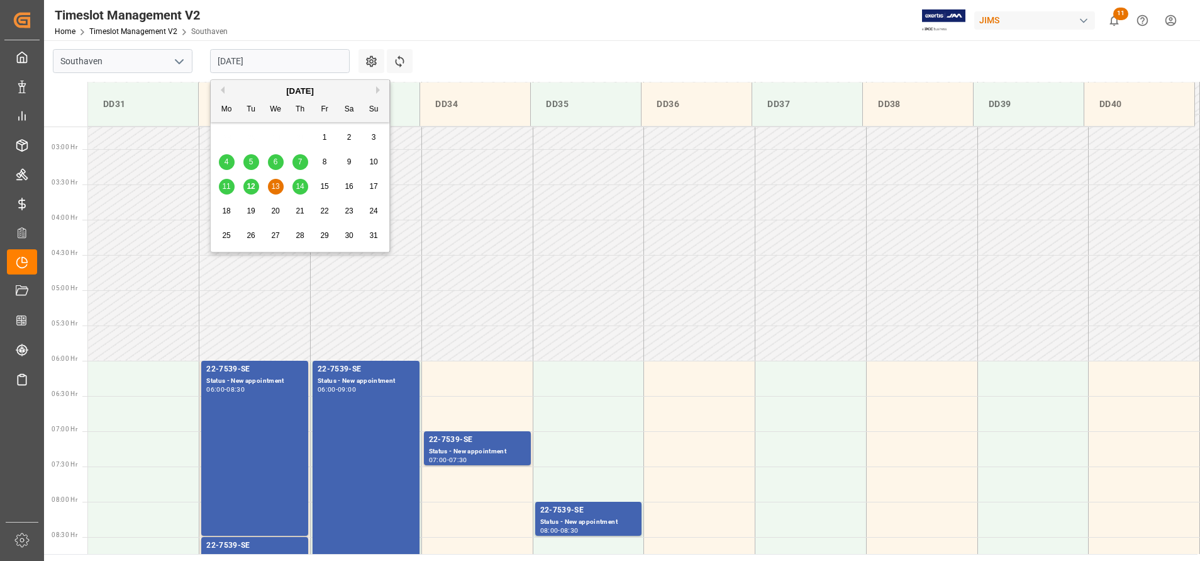
click at [289, 51] on input "[DATE]" at bounding box center [280, 61] width 140 height 24
click at [304, 185] on span "14" at bounding box center [300, 186] width 8 height 9
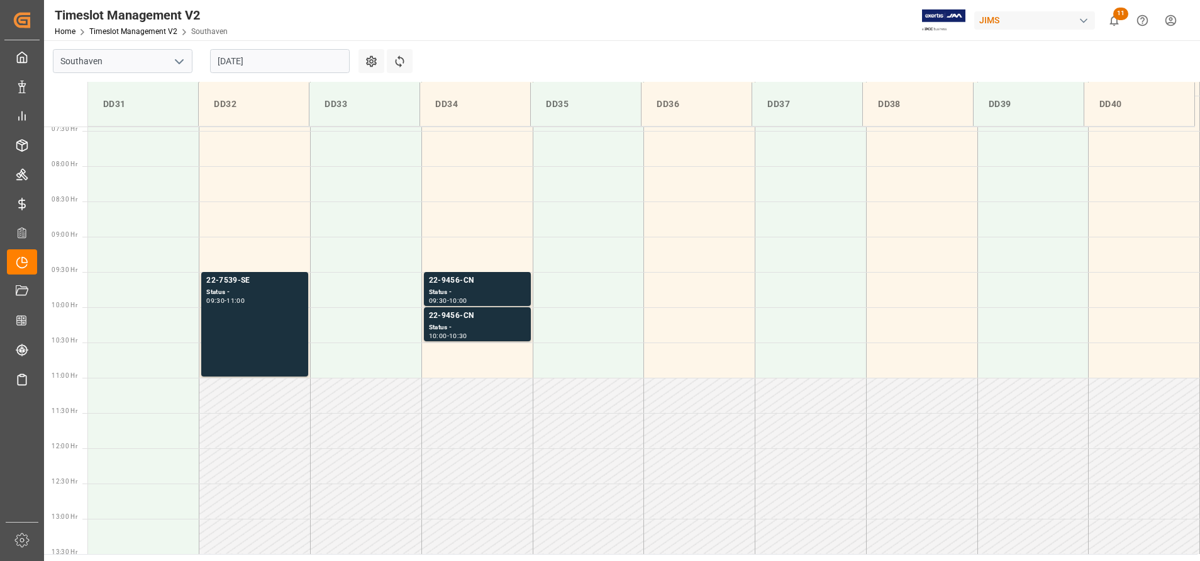
scroll to position [483, 0]
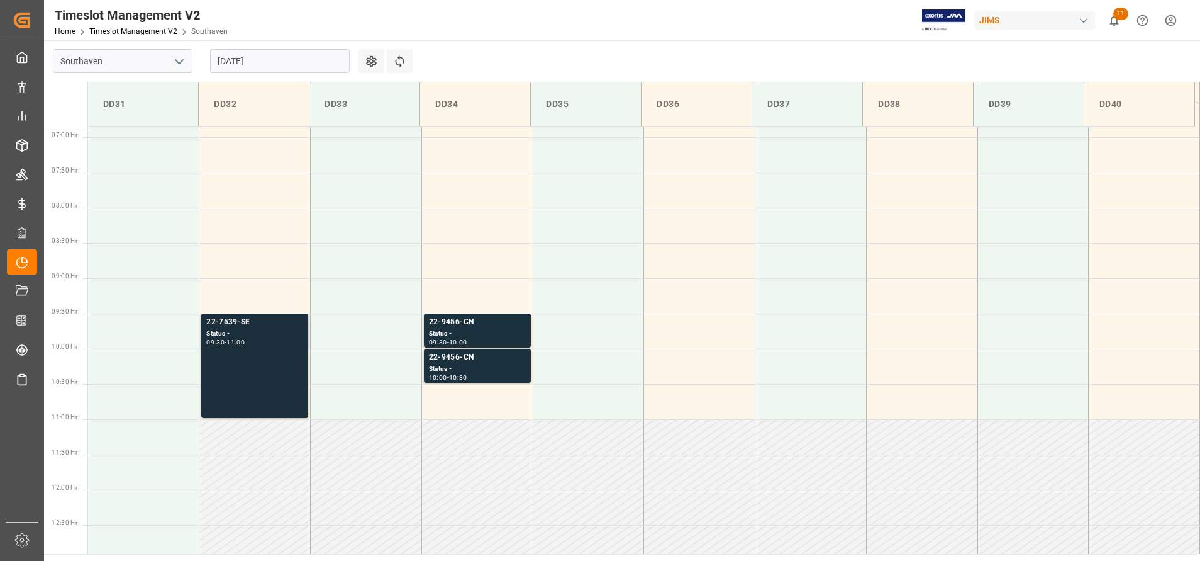
click at [256, 340] on div "09:30 - 11:00" at bounding box center [254, 342] width 97 height 7
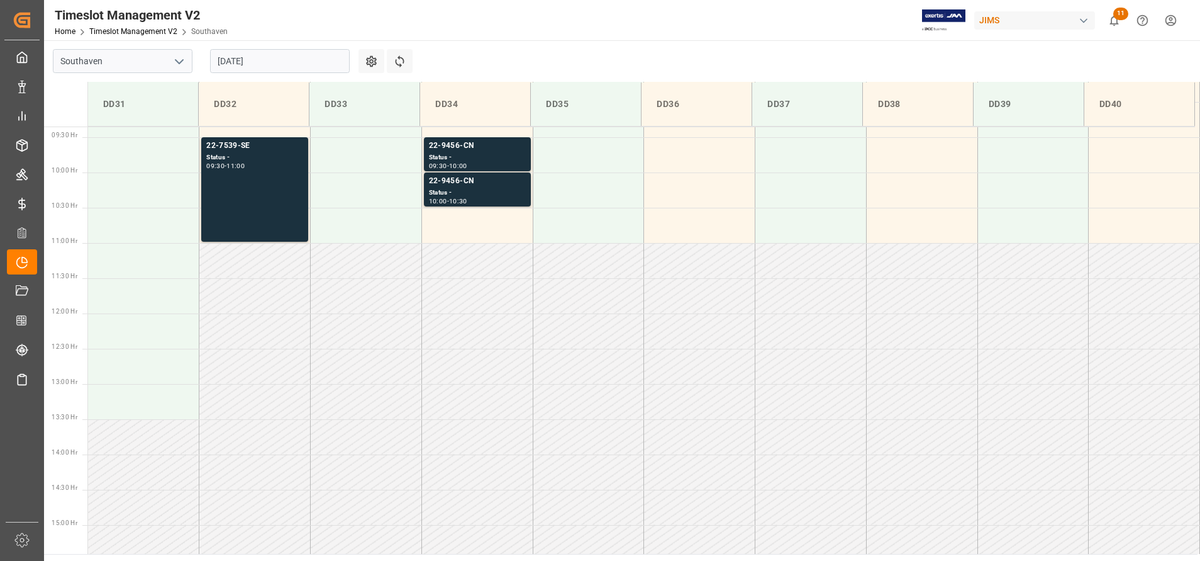
scroll to position [577, 0]
